Goal: Check status: Check status

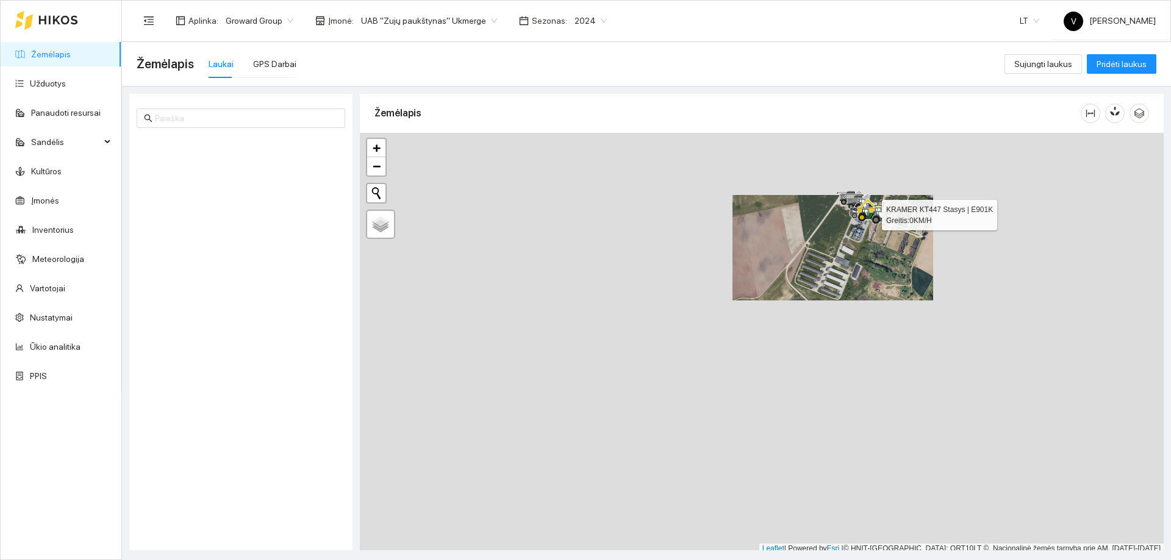
scroll to position [4, 0]
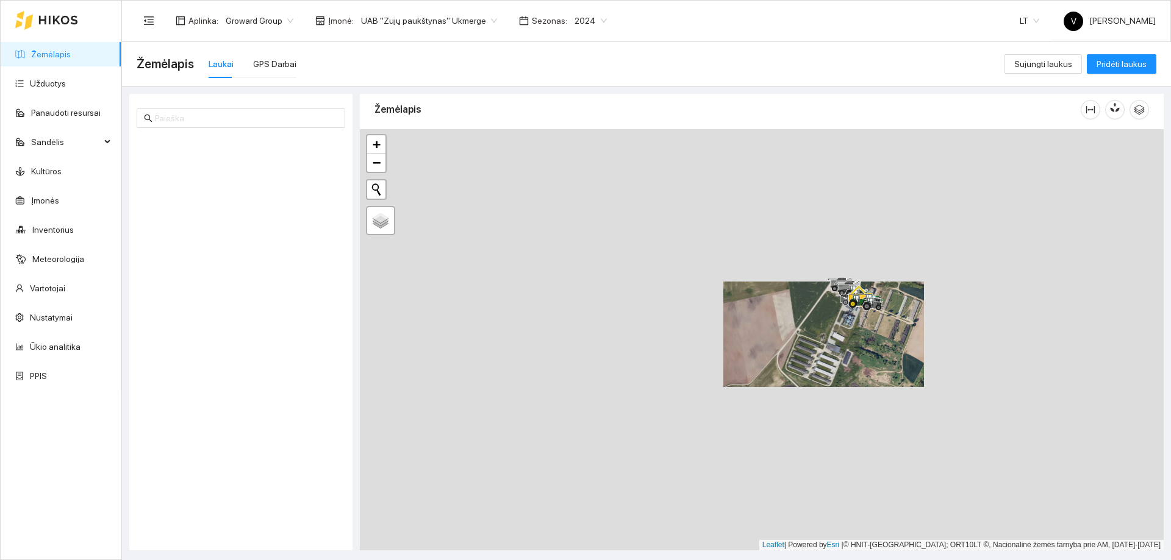
drag, startPoint x: 845, startPoint y: 255, endPoint x: 836, endPoint y: 323, distance: 68.3
click at [836, 324] on div at bounding box center [762, 339] width 804 height 421
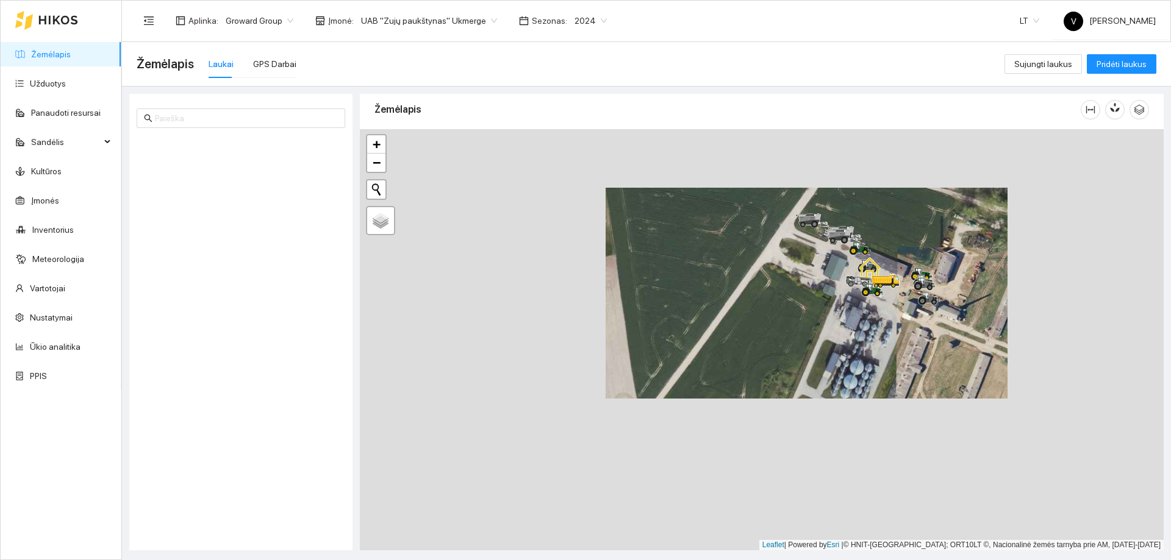
drag, startPoint x: 820, startPoint y: 347, endPoint x: 839, endPoint y: 260, distance: 88.6
click at [839, 264] on div at bounding box center [762, 339] width 804 height 421
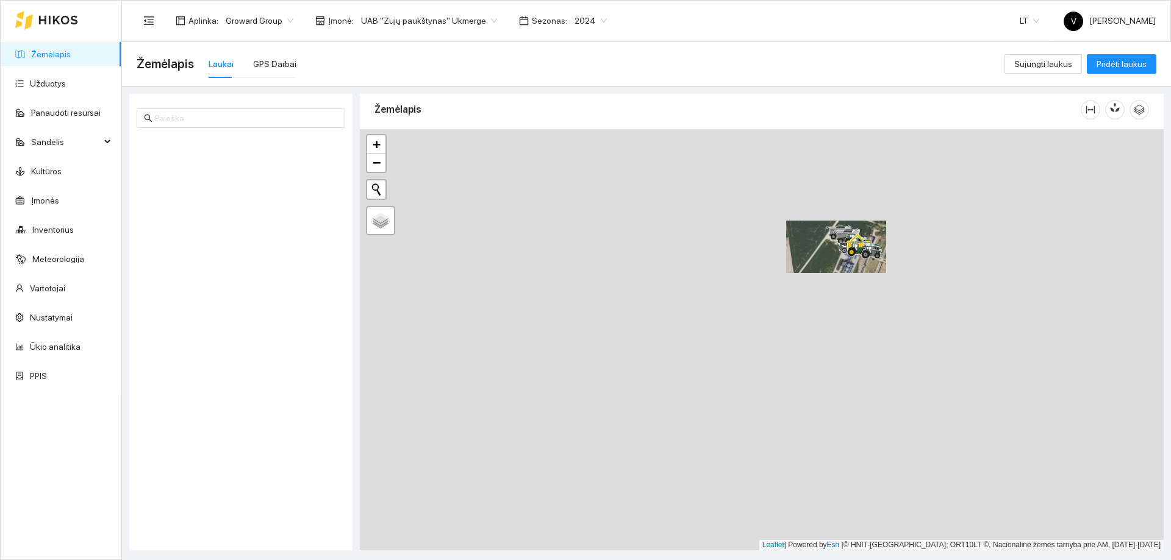
drag, startPoint x: 813, startPoint y: 382, endPoint x: 816, endPoint y: 354, distance: 28.8
click at [816, 354] on div at bounding box center [762, 339] width 804 height 421
drag, startPoint x: 801, startPoint y: 409, endPoint x: 815, endPoint y: 246, distance: 163.4
click at [815, 246] on div at bounding box center [762, 339] width 804 height 421
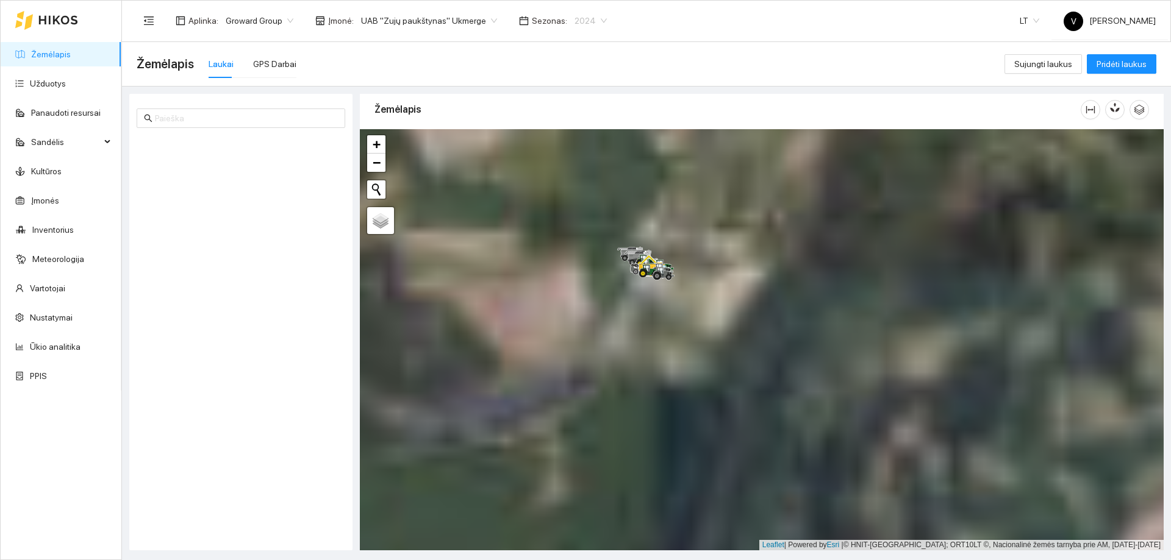
click at [584, 18] on span "2024" at bounding box center [590, 21] width 32 height 18
click at [568, 161] on div "2026" at bounding box center [576, 161] width 32 height 13
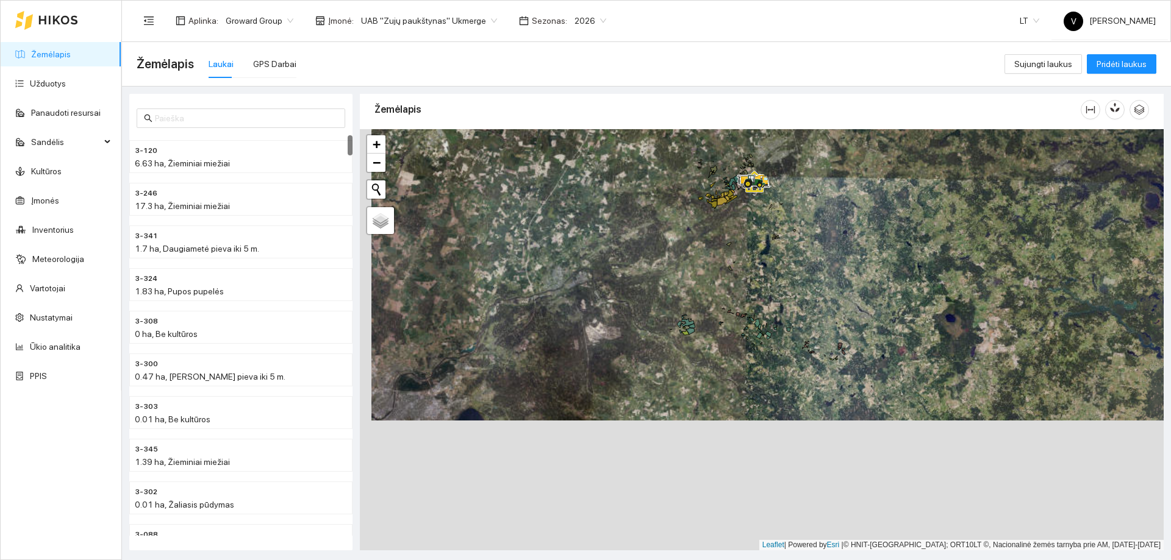
drag, startPoint x: 764, startPoint y: 400, endPoint x: 768, endPoint y: 176, distance: 224.4
click at [765, 145] on div at bounding box center [762, 339] width 804 height 421
